Goal: Task Accomplishment & Management: Use online tool/utility

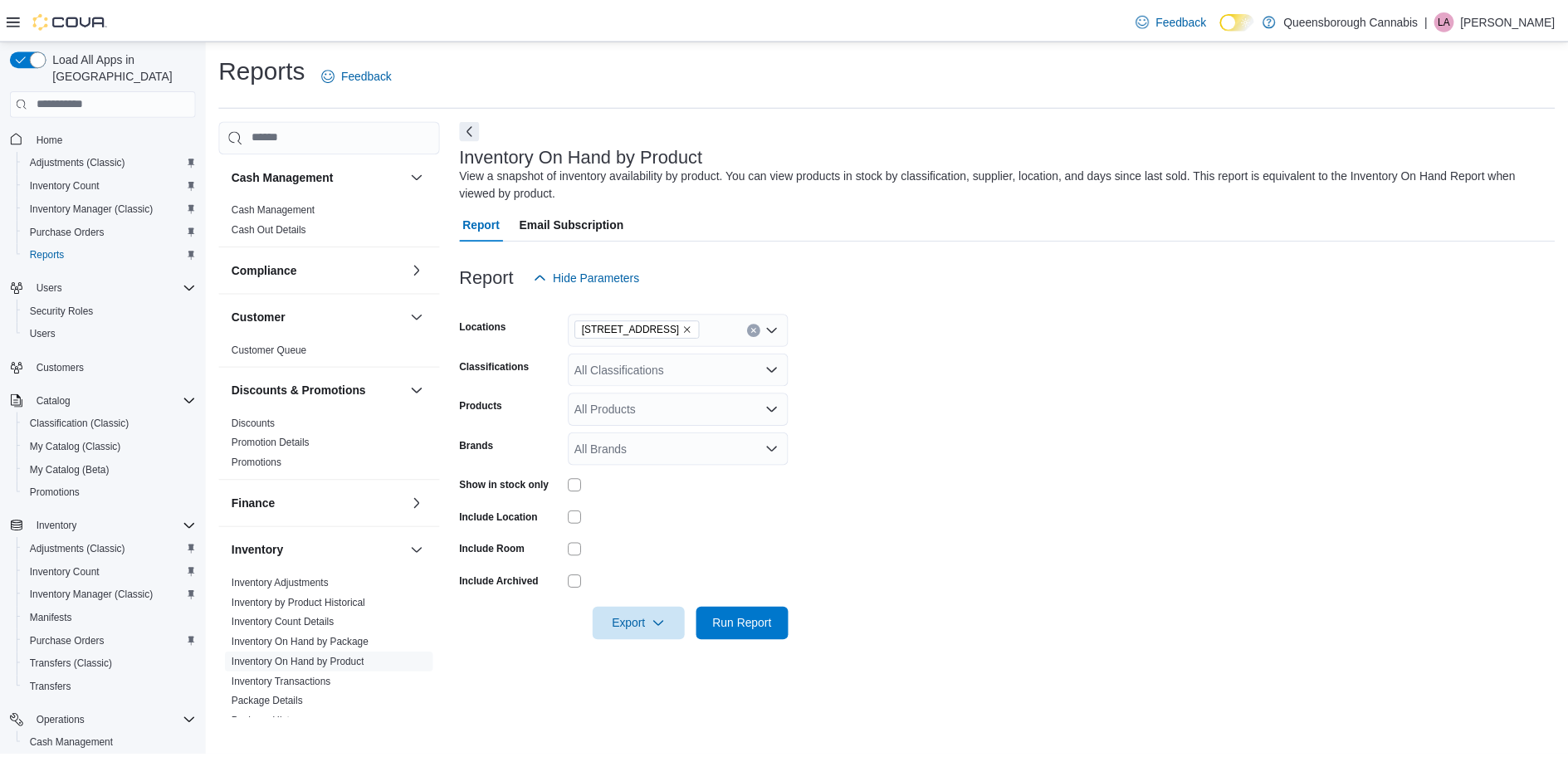
scroll to position [169, 0]
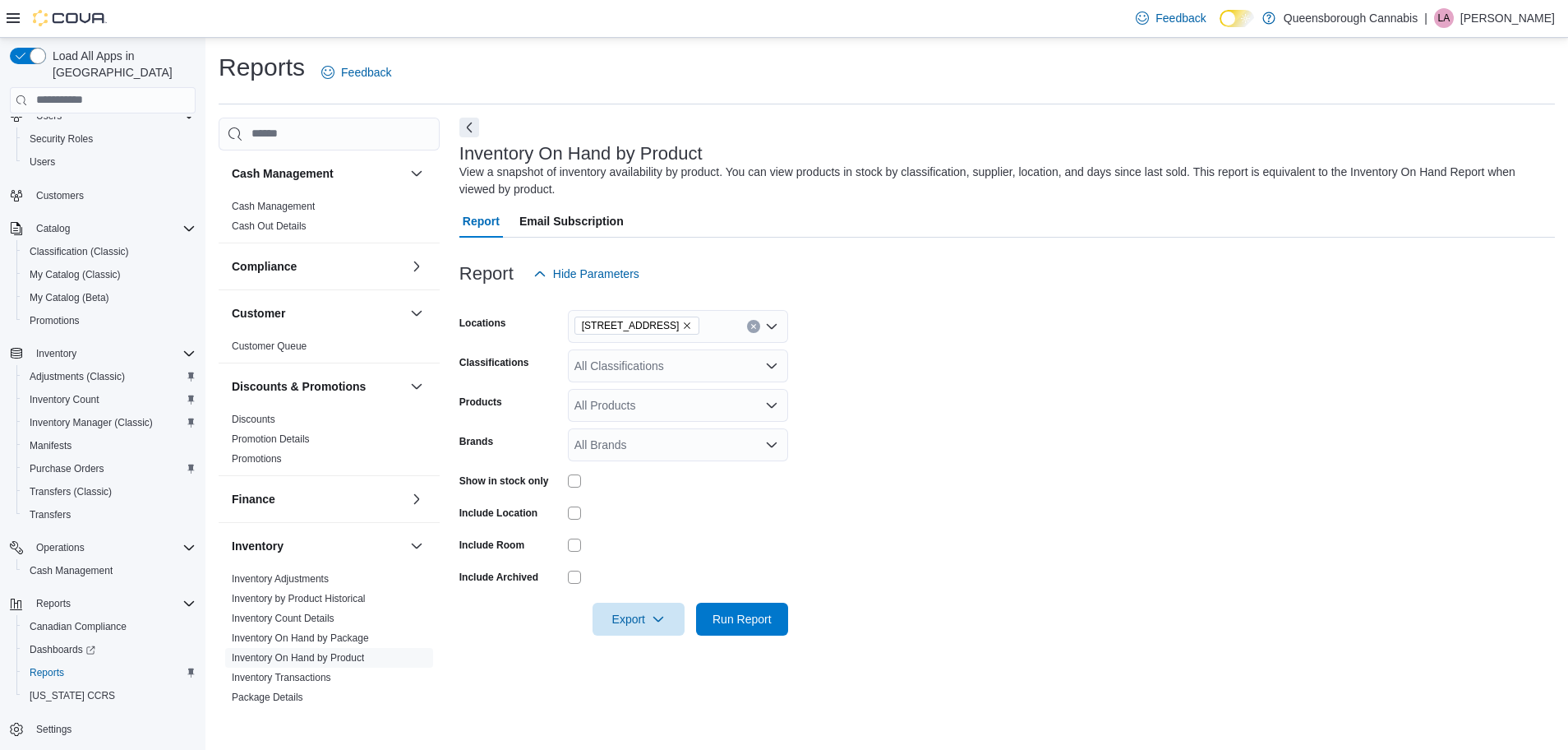
click at [1017, 455] on form "Locations [STREET_ADDRESS] Classifications All Classifications Products All Pro…" at bounding box center [1007, 463] width 1096 height 346
click at [755, 328] on icon "Clear input" at bounding box center [753, 326] width 5 height 5
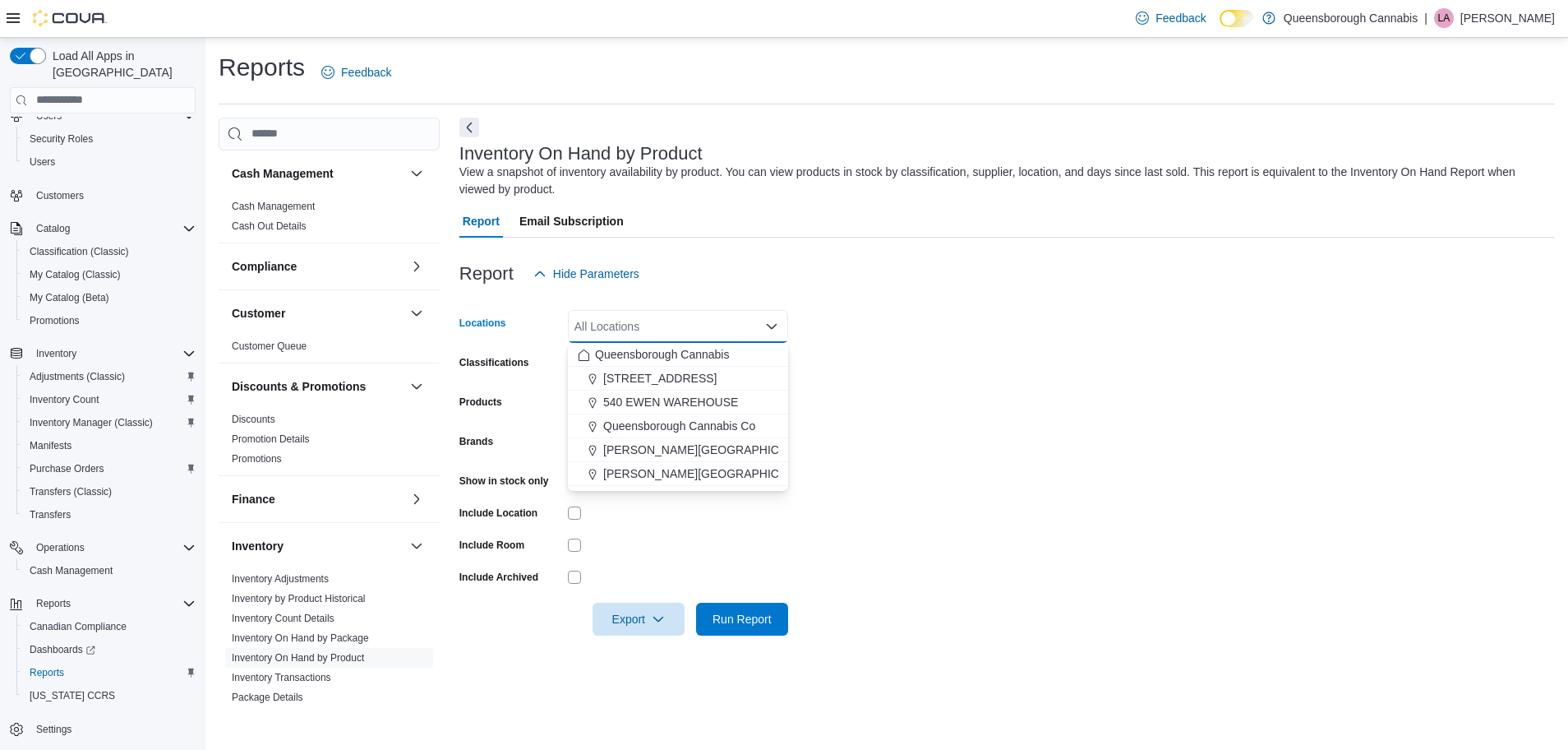
click at [1075, 329] on form "Locations All Locations Combo box. Selected. Combo box input. All Locations. Ty…" at bounding box center [1007, 463] width 1096 height 346
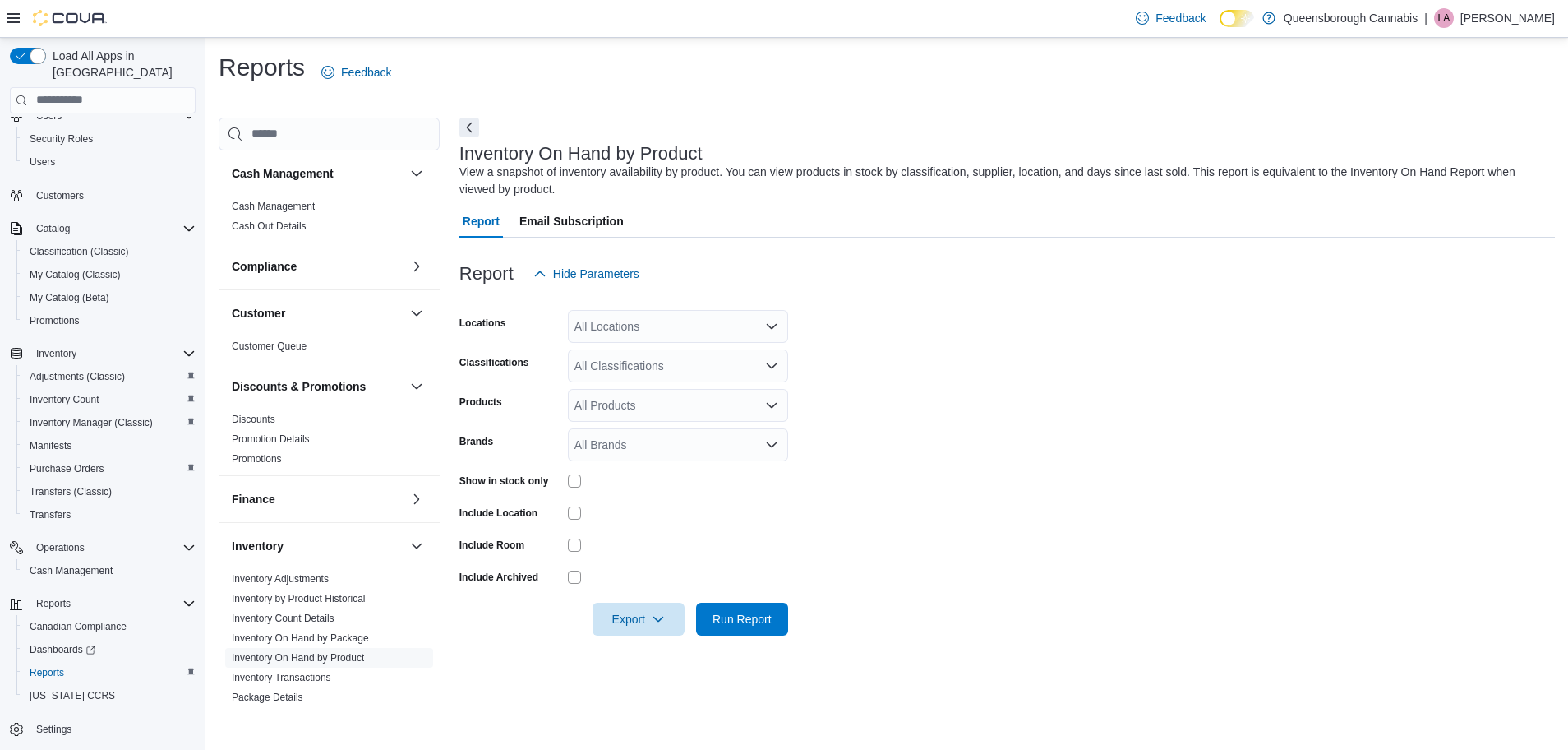
click at [1057, 662] on div "Inventory On Hand by Product View a snapshot of inventory availability by produ…" at bounding box center [1007, 415] width 1096 height 596
click at [667, 326] on div "All Locations" at bounding box center [678, 326] width 220 height 33
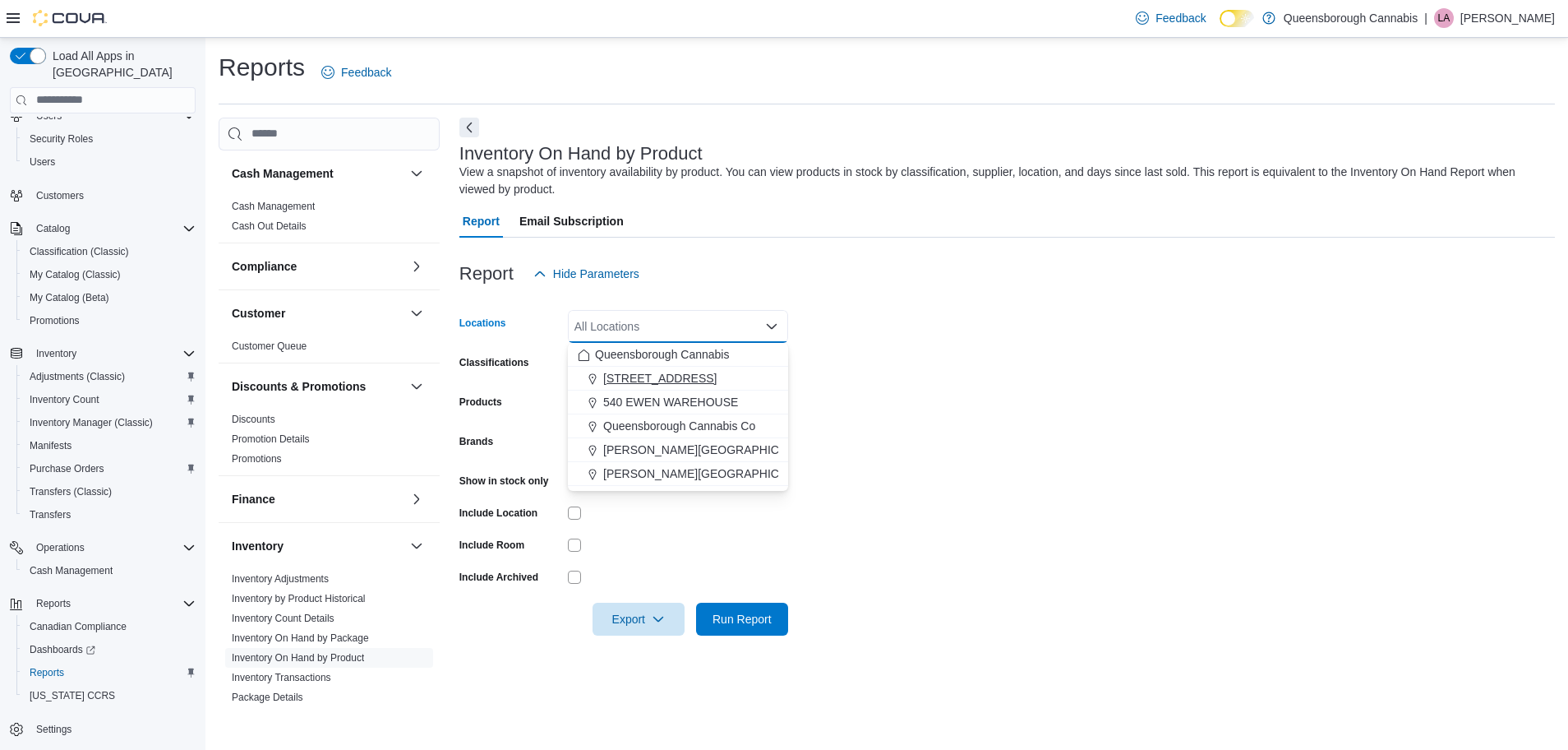
click at [677, 372] on div "[STREET_ADDRESS]" at bounding box center [678, 378] width 200 height 16
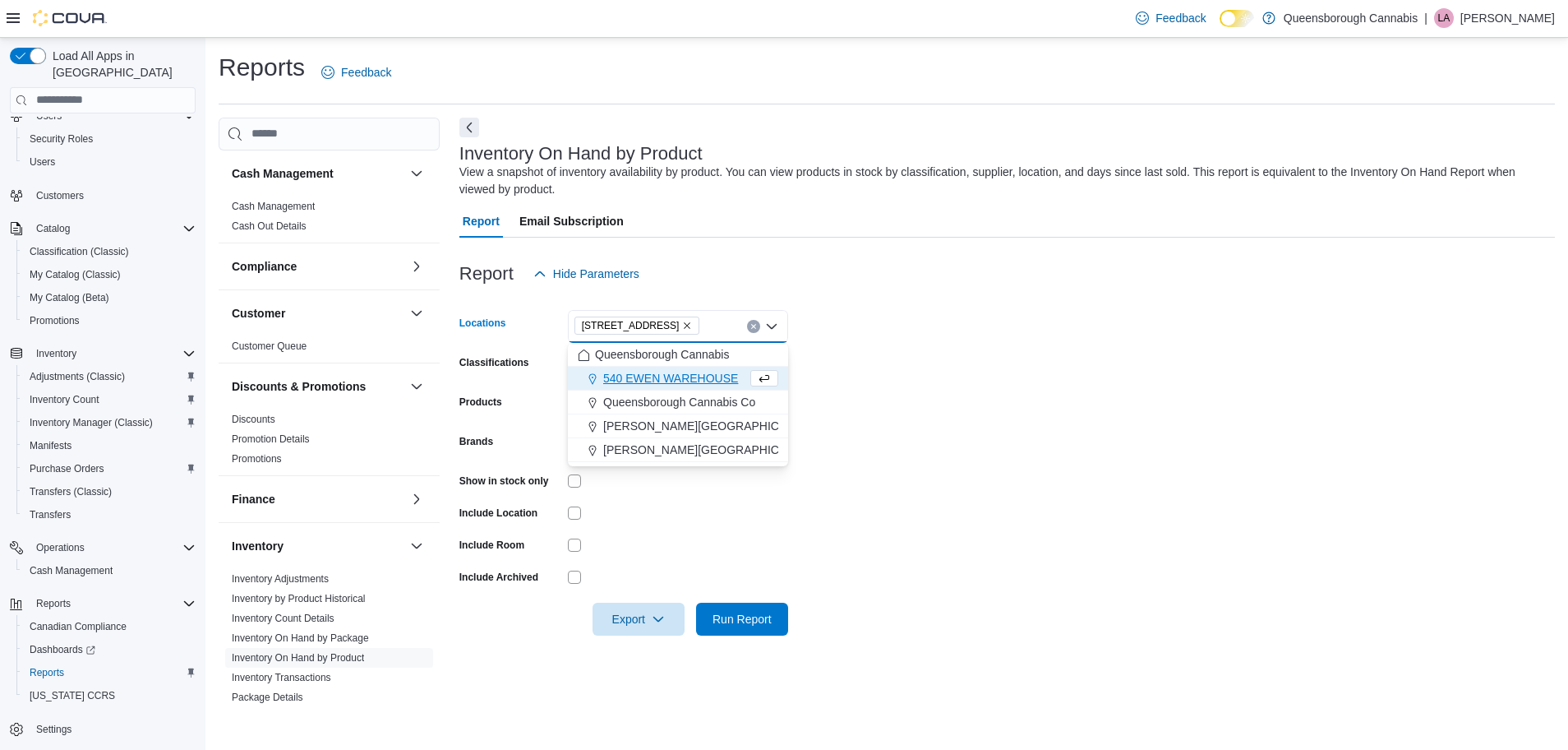
click at [936, 301] on div at bounding box center [1007, 300] width 1096 height 20
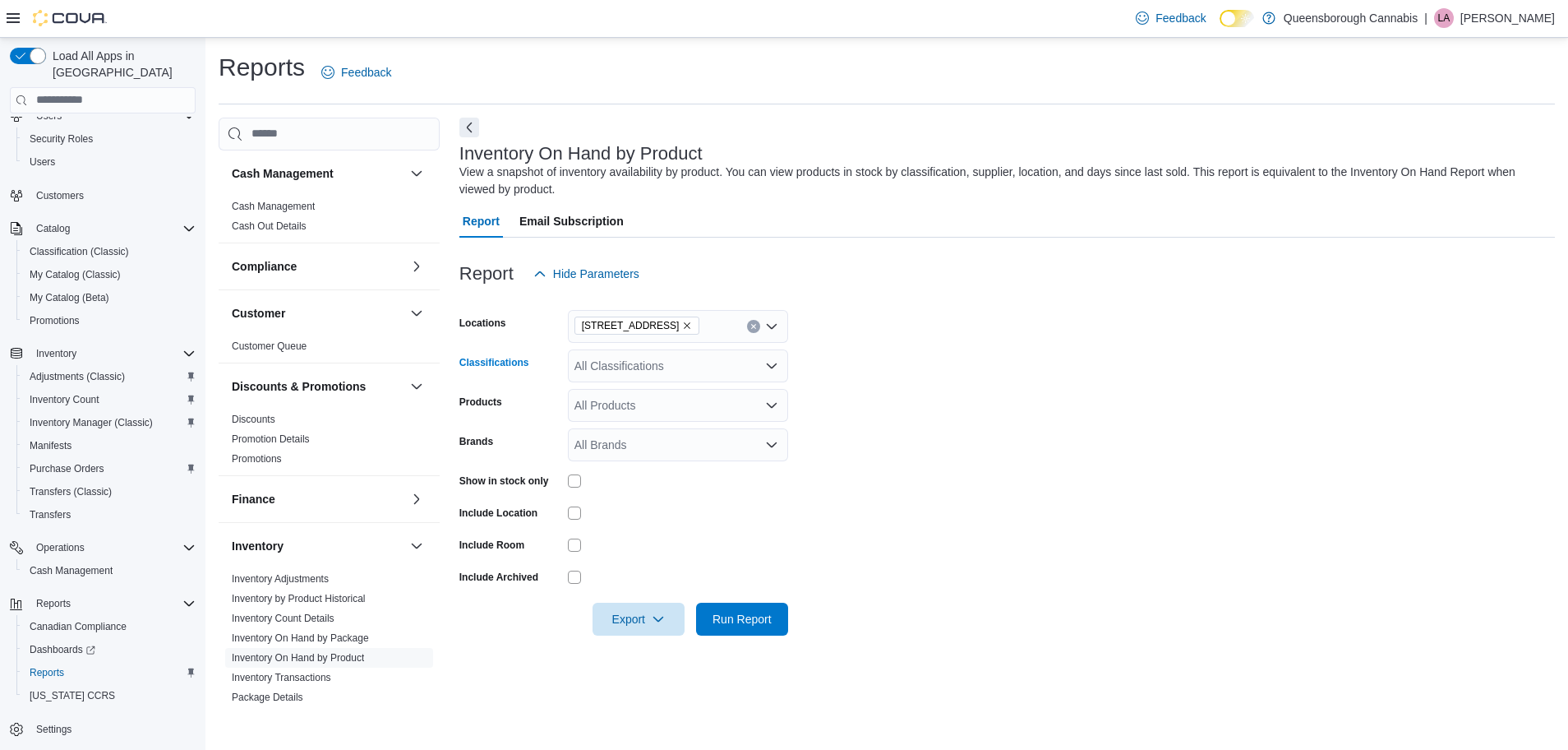
click at [652, 372] on div "All Classifications" at bounding box center [678, 365] width 220 height 33
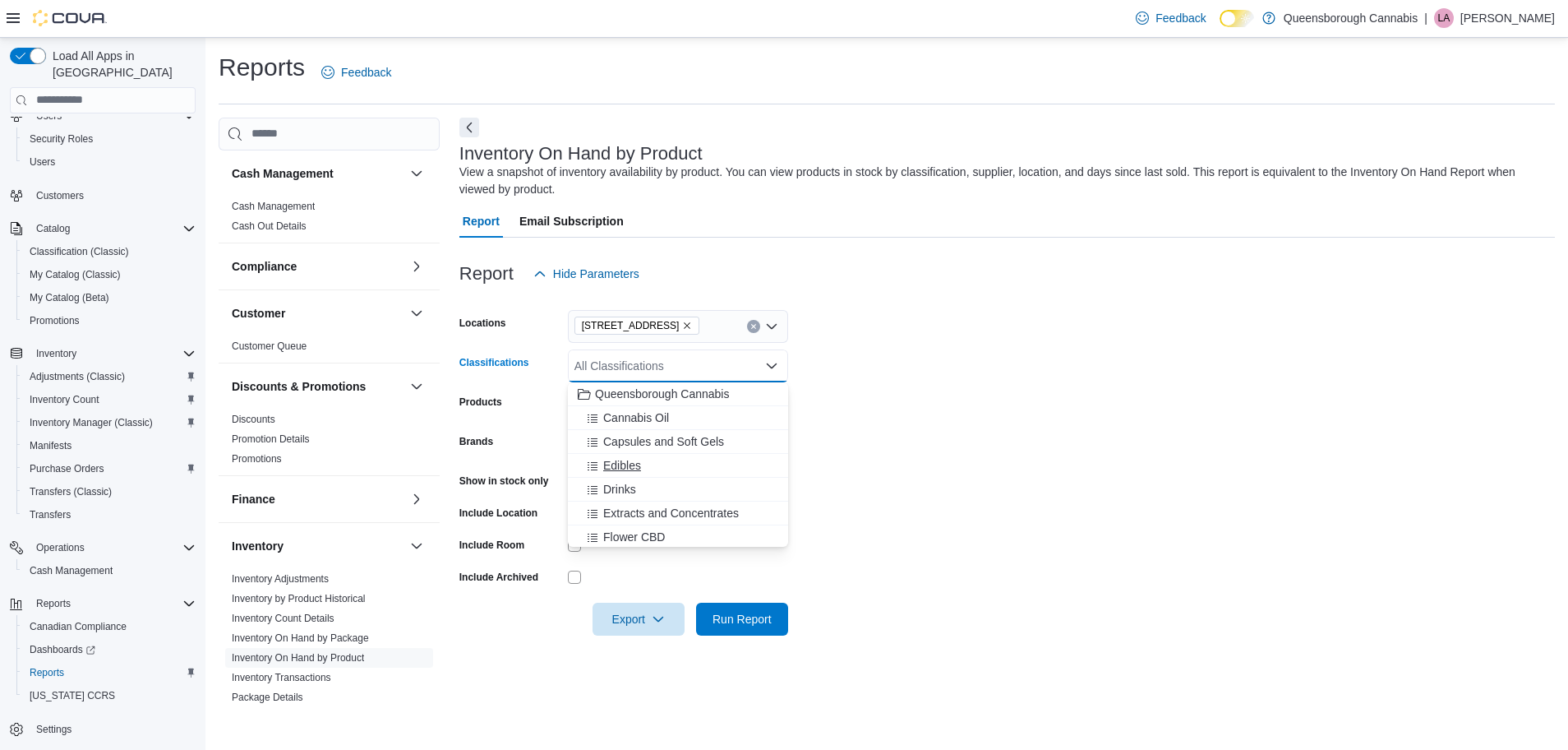
click at [625, 470] on span "Edibles" at bounding box center [623, 465] width 38 height 16
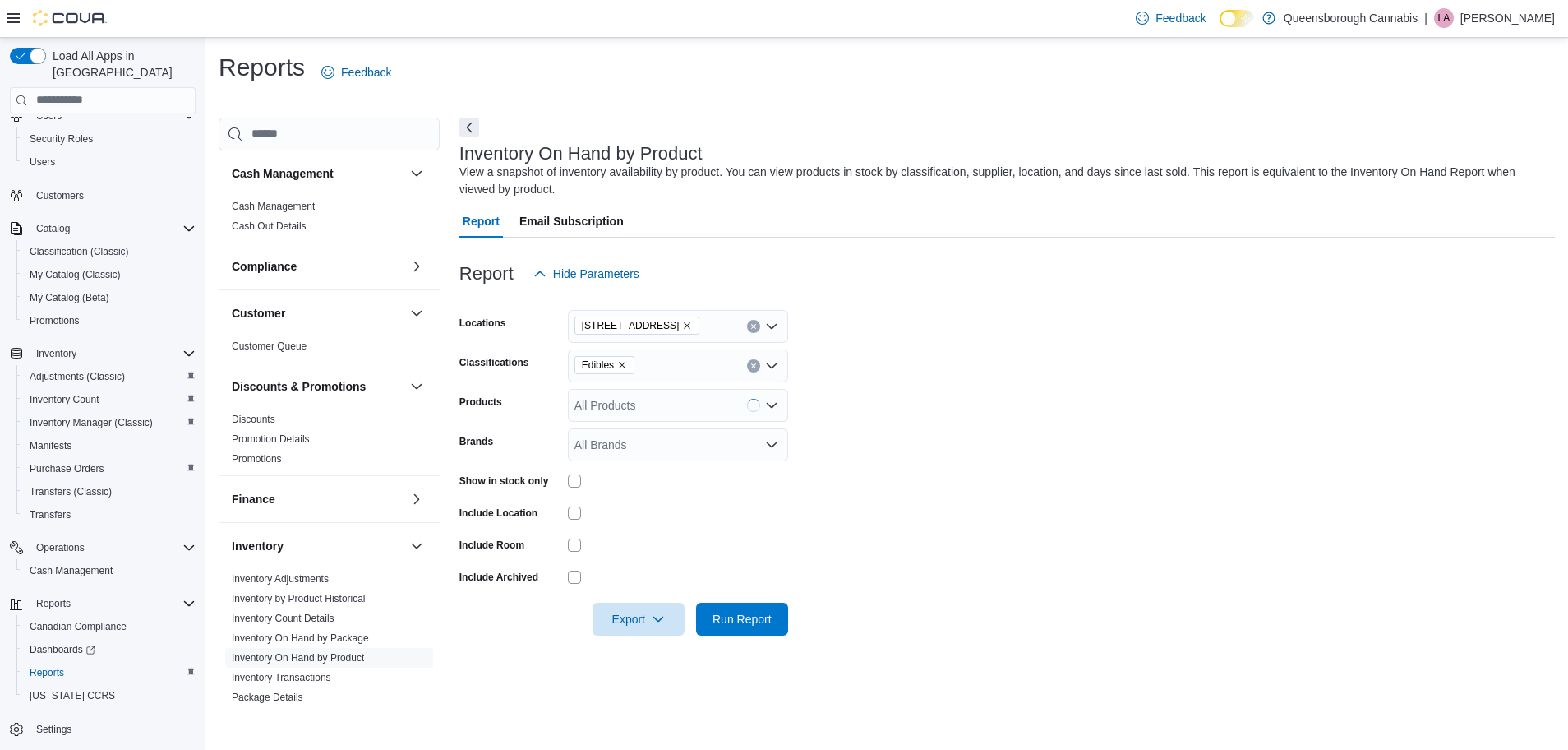
click at [947, 353] on form "Locations [STREET_ADDRESS] Classifications Edibles Products All Products Brands…" at bounding box center [1007, 463] width 1096 height 346
click at [716, 625] on span "Run Report" at bounding box center [741, 619] width 59 height 16
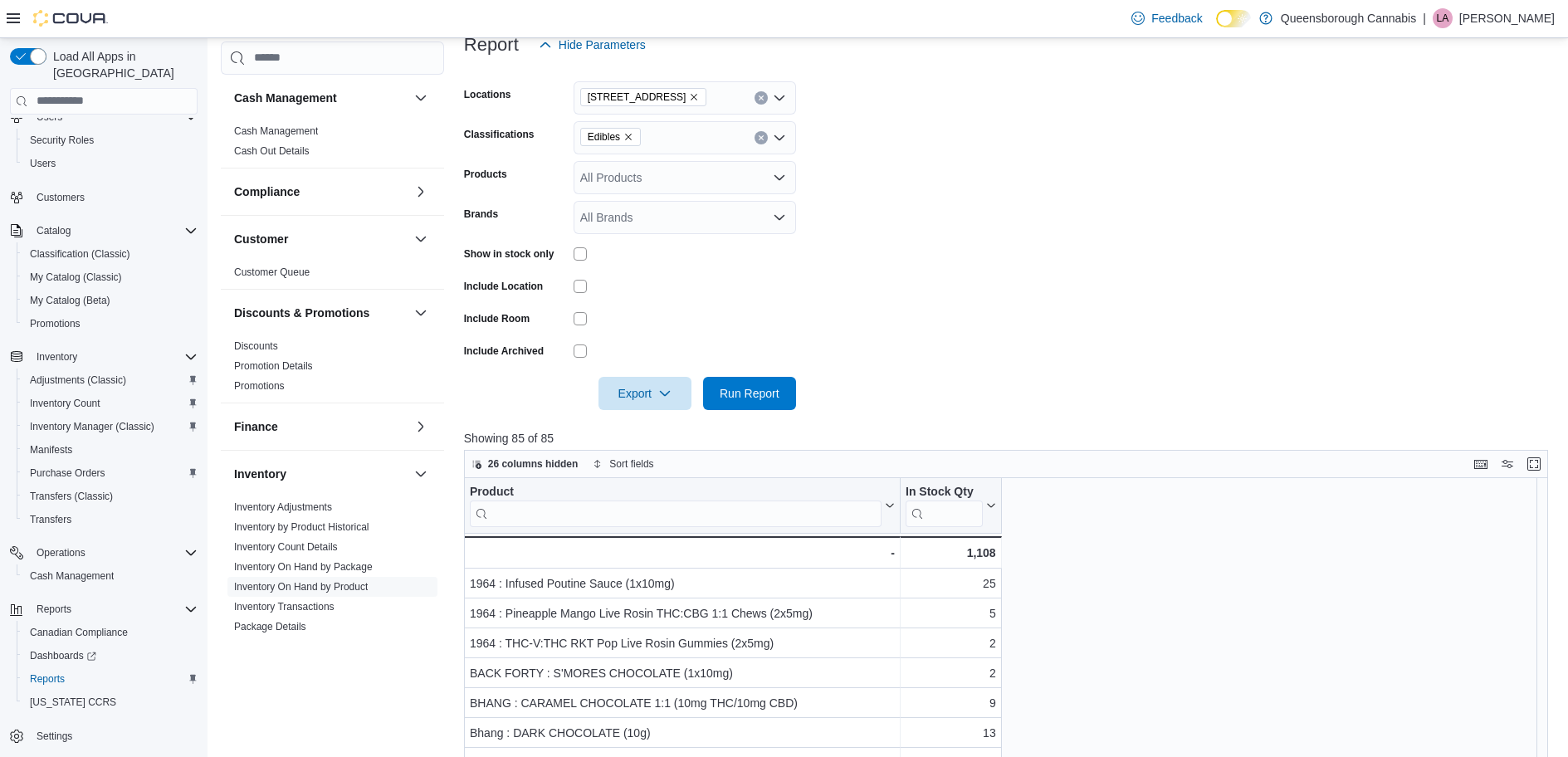
scroll to position [128, 0]
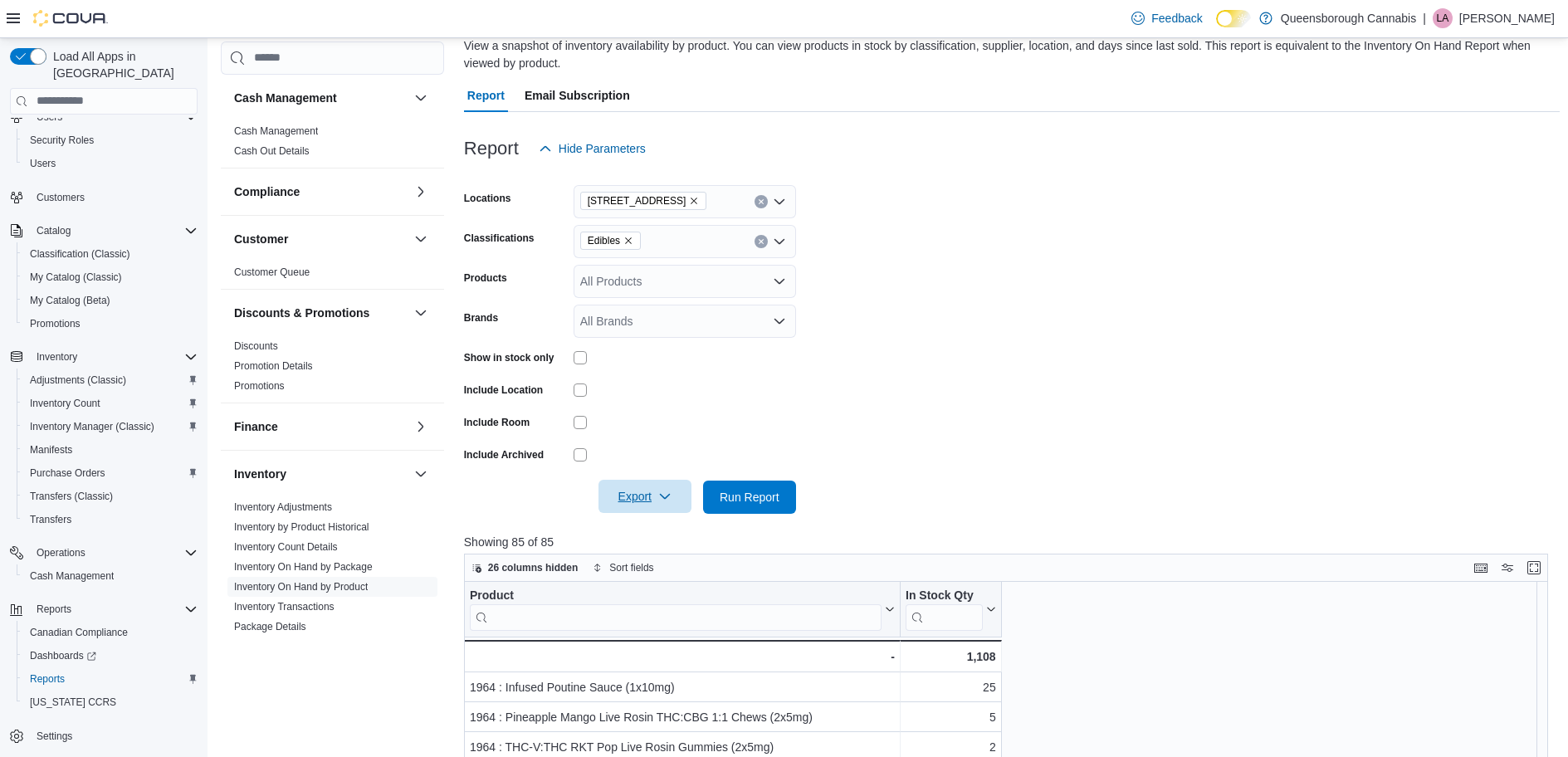
click at [666, 503] on icon "button" at bounding box center [665, 496] width 14 height 14
click at [671, 534] on span "Export to Excel" at bounding box center [648, 530] width 75 height 14
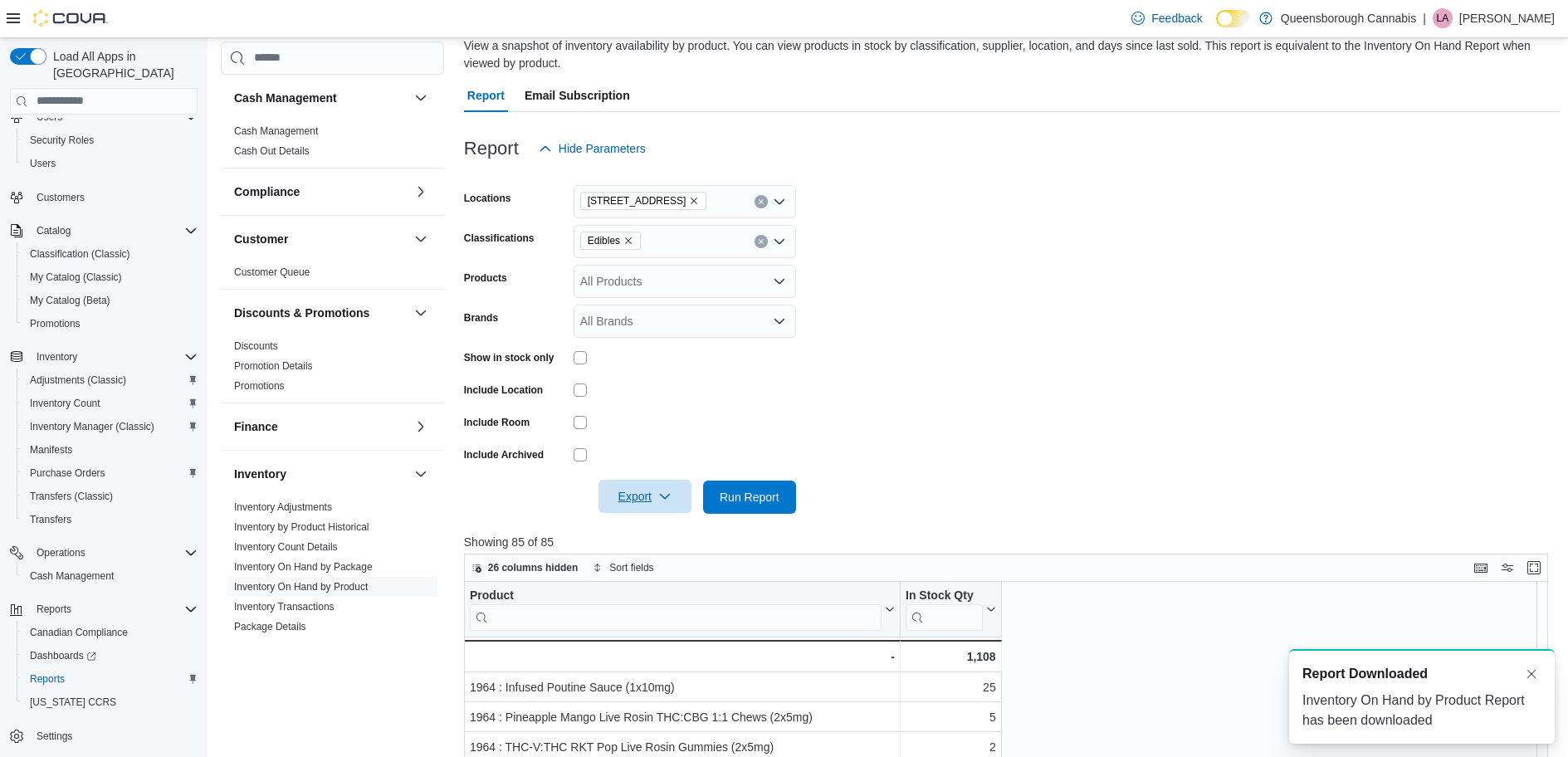
scroll to position [0, 0]
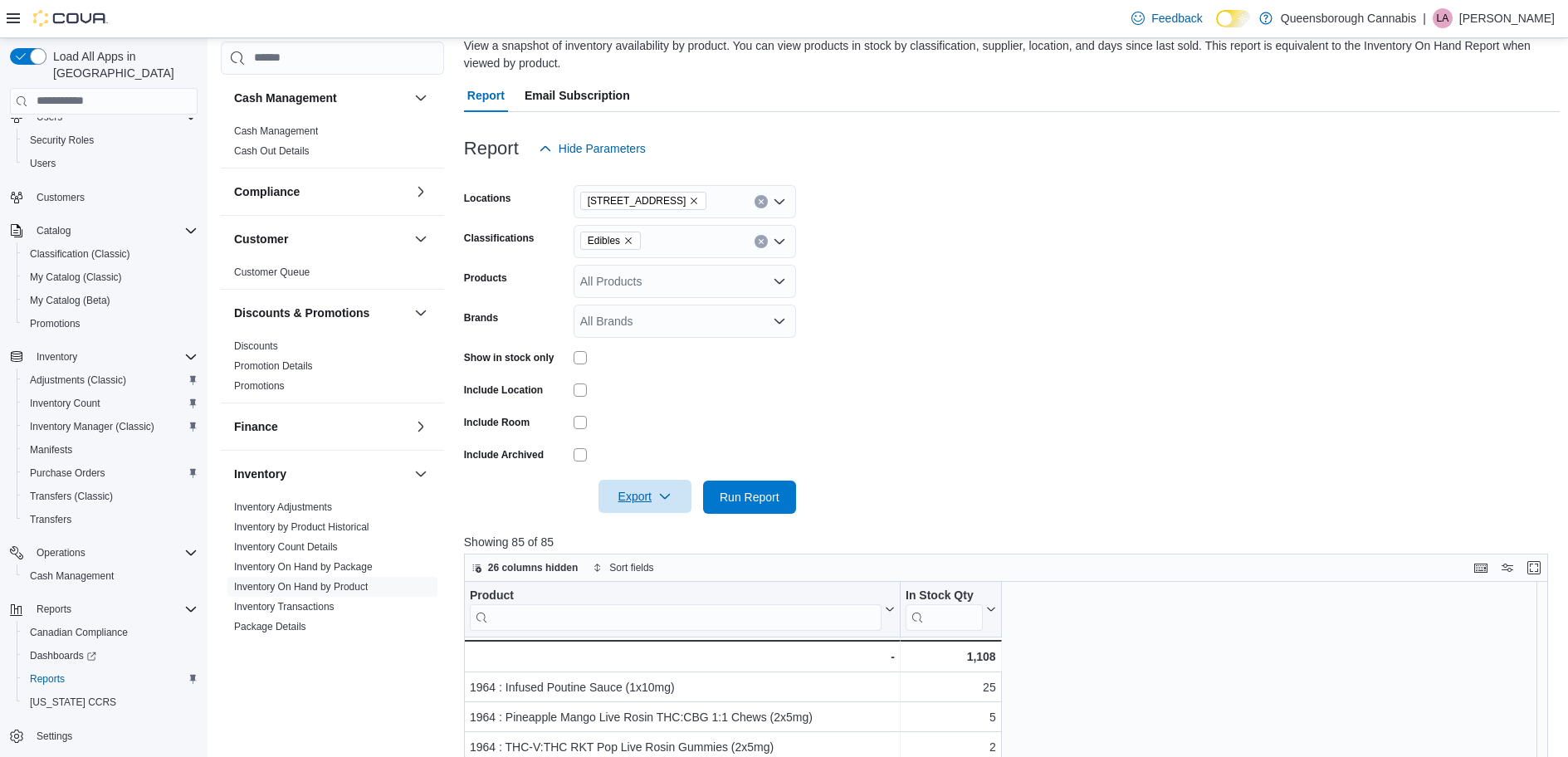
click at [1084, 383] on form "Locations [STREET_ADDRESS] Classifications Edibles Products All Products Brands…" at bounding box center [1011, 339] width 1096 height 349
